Goal: Task Accomplishment & Management: Complete application form

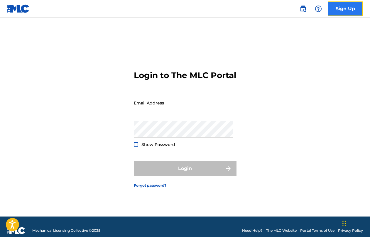
click at [349, 7] on link "Sign Up" at bounding box center [344, 8] width 35 height 15
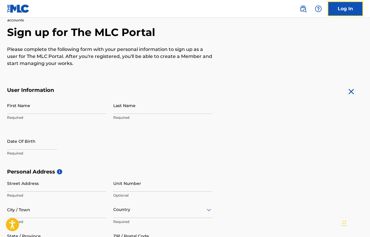
scroll to position [42, 0]
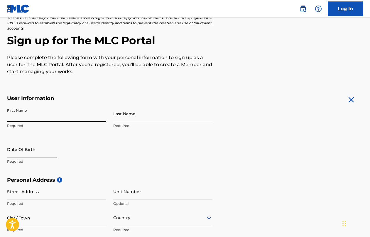
click at [40, 115] on input "First Name" at bounding box center [56, 113] width 99 height 17
type input "Bright"
type input "Gboneso"
type input "[STREET_ADDRESS][PERSON_NAME]"
type input "[GEOGRAPHIC_DATA]"
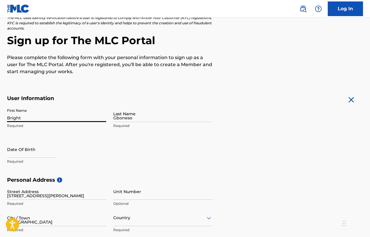
type input "[GEOGRAPHIC_DATA]"
type input "234"
type input "906"
type input "4638114"
type input "[EMAIL_ADDRESS][DOMAIN_NAME]"
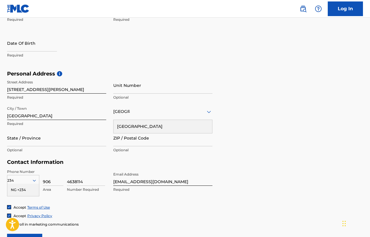
scroll to position [152, 0]
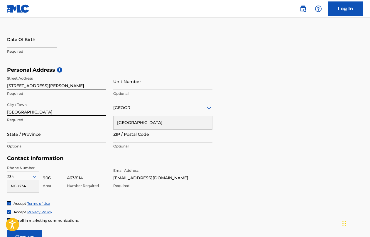
click at [23, 110] on input "[GEOGRAPHIC_DATA]" at bounding box center [56, 108] width 99 height 17
type input "L"
type input "Ajah"
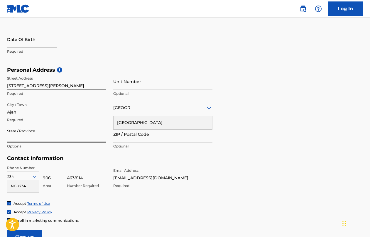
click at [23, 134] on input "State / Province" at bounding box center [56, 134] width 99 height 17
type input "[GEOGRAPHIC_DATA]"
click at [59, 163] on div "Contact Information Phone Number 234 NG +234 Country Required 906 Area 4638114 …" at bounding box center [109, 178] width 205 height 46
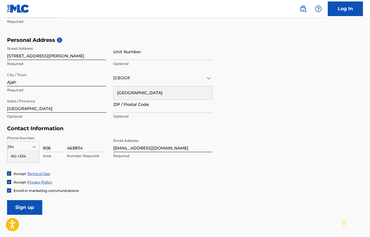
scroll to position [190, 0]
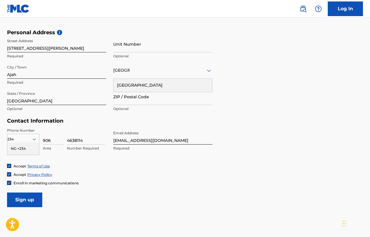
click at [72, 167] on div "Accept Terms of Use" at bounding box center [184, 166] width 355 height 5
click at [74, 124] on div "Contact Information Phone Number 234 NG +234 Country Required 906 Area 4638114 …" at bounding box center [109, 141] width 205 height 46
click at [25, 148] on div "NG +234" at bounding box center [23, 149] width 32 height 12
click at [75, 165] on div "Accept Terms of Use" at bounding box center [184, 166] width 355 height 5
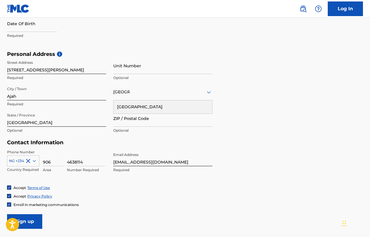
scroll to position [167, 0]
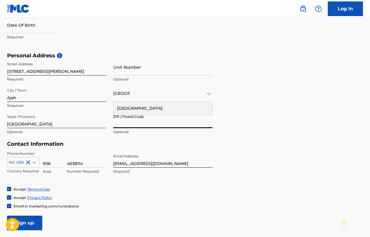
click at [141, 125] on input "ZIP / Postal Code" at bounding box center [162, 120] width 99 height 17
paste input "105101"
type input "105101"
click at [207, 153] on input "[EMAIL_ADDRESS][DOMAIN_NAME]" at bounding box center [162, 159] width 99 height 17
click at [246, 150] on form "User Information First Name Bright Required Last Name Gboneso Required Date Of …" at bounding box center [184, 101] width 355 height 260
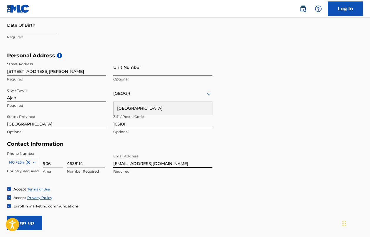
click at [137, 67] on input "Unit Number" at bounding box center [162, 67] width 99 height 17
click at [245, 84] on div "Personal Address i Street Address [STREET_ADDRESS][PERSON_NAME] Required Unit N…" at bounding box center [184, 96] width 355 height 89
click at [243, 103] on div "Personal Address i Street Address [STREET_ADDRESS][PERSON_NAME] Required Unit N…" at bounding box center [184, 96] width 355 height 89
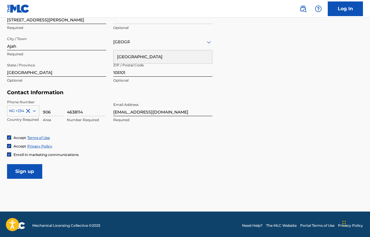
scroll to position [221, 0]
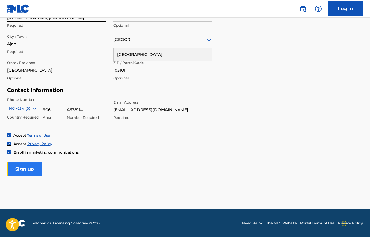
click at [34, 168] on input "Sign up" at bounding box center [24, 169] width 35 height 15
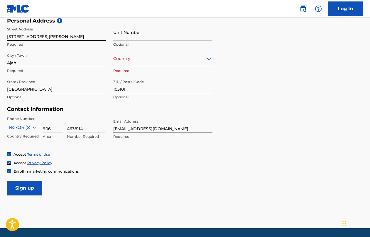
scroll to position [201, 0]
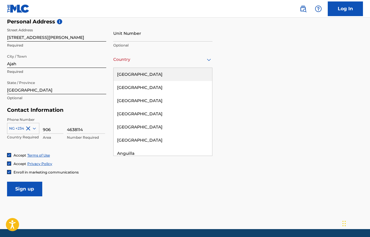
click at [207, 57] on icon at bounding box center [208, 59] width 7 height 7
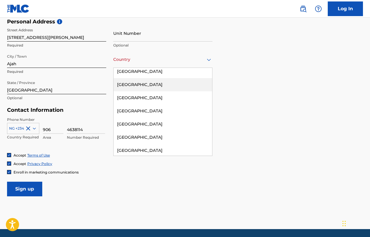
scroll to position [1877, 0]
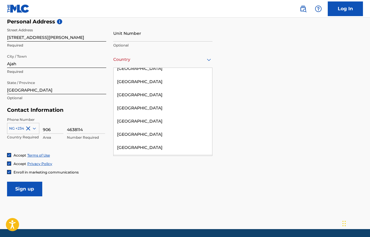
click at [148, 154] on div "[GEOGRAPHIC_DATA]" at bounding box center [162, 160] width 98 height 13
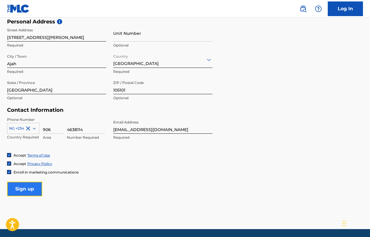
click at [21, 193] on input "Sign up" at bounding box center [24, 189] width 35 height 15
click at [22, 188] on input "Sign up" at bounding box center [24, 189] width 35 height 15
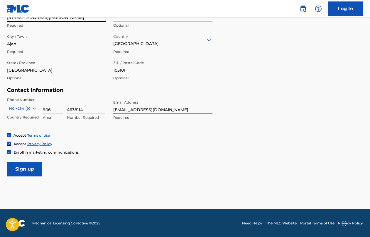
click at [74, 139] on div "Accept Terms of Use Accept Privacy Policy Enroll in marketing communications" at bounding box center [184, 144] width 355 height 22
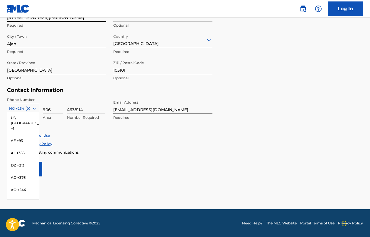
click at [16, 109] on div at bounding box center [23, 108] width 32 height 6
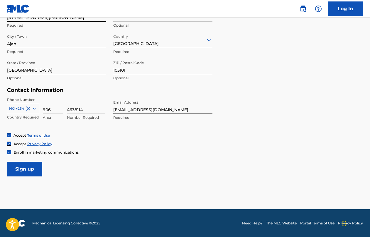
click at [79, 138] on div "Accept Terms of Use Accept Privacy Policy Enroll in marketing communications" at bounding box center [184, 144] width 355 height 22
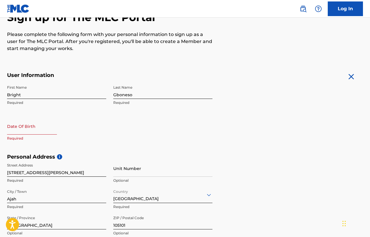
scroll to position [64, 0]
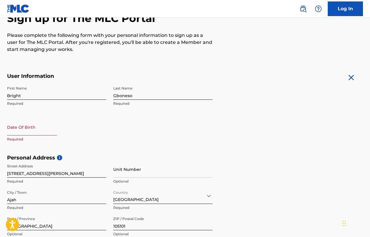
click at [28, 132] on input "text" at bounding box center [32, 127] width 50 height 17
select select "8"
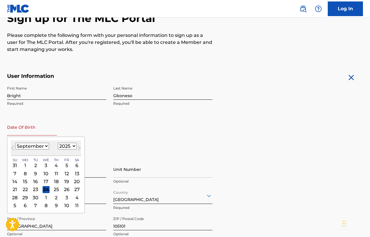
click at [67, 144] on select "1899 1900 1901 1902 1903 1904 1905 1906 1907 1908 1909 1910 1911 1912 1913 1914…" at bounding box center [67, 146] width 19 height 7
select select "2002"
click at [41, 147] on select "January February March April May June July August September October November De…" at bounding box center [32, 146] width 34 height 7
select select "1"
click at [76, 165] on div "2" at bounding box center [76, 165] width 7 height 7
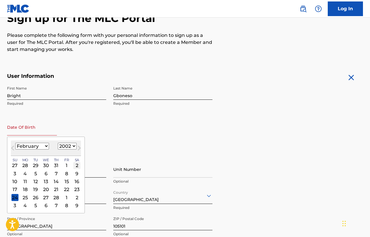
type input "[DATE]"
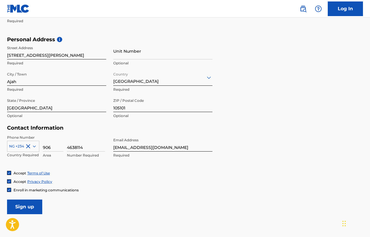
scroll to position [221, 0]
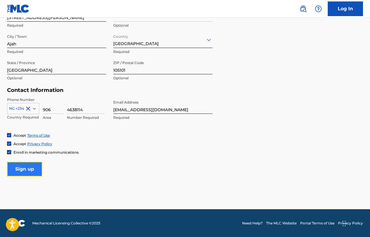
click at [30, 171] on input "Sign up" at bounding box center [24, 169] width 35 height 15
